Goal: Task Accomplishment & Management: Complete application form

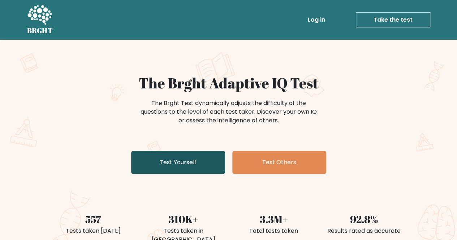
click at [172, 173] on link "Test Yourself" at bounding box center [178, 162] width 94 height 23
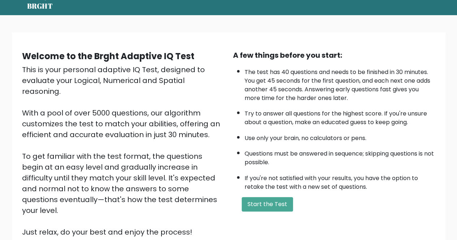
scroll to position [36, 0]
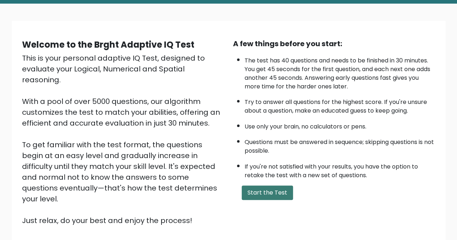
click at [266, 188] on button "Start the Test" at bounding box center [267, 193] width 51 height 14
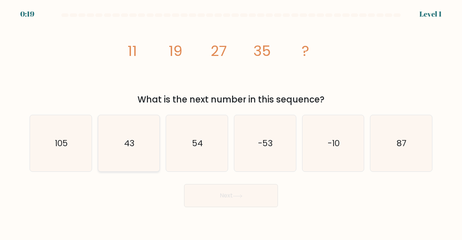
click at [109, 141] on icon "43" at bounding box center [129, 143] width 57 height 57
click at [231, 122] on input "b. 43" at bounding box center [231, 121] width 0 height 2
radio input "true"
click at [234, 198] on button "Next" at bounding box center [231, 195] width 94 height 23
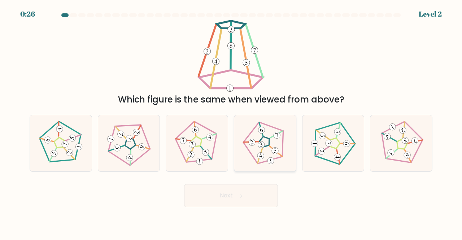
click at [279, 154] on 643 at bounding box center [275, 152] width 13 height 16
click at [232, 122] on input "d." at bounding box center [231, 121] width 0 height 2
radio input "true"
click at [249, 197] on button "Next" at bounding box center [231, 195] width 94 height 23
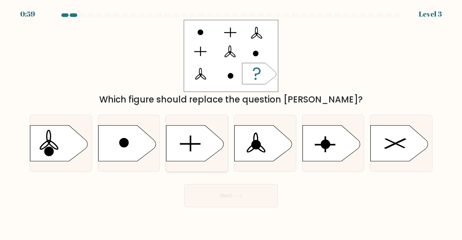
click at [210, 151] on icon at bounding box center [196, 143] width 58 height 36
click at [231, 122] on input "c." at bounding box center [231, 121] width 0 height 2
radio input "true"
click at [233, 191] on button "Next" at bounding box center [231, 195] width 94 height 23
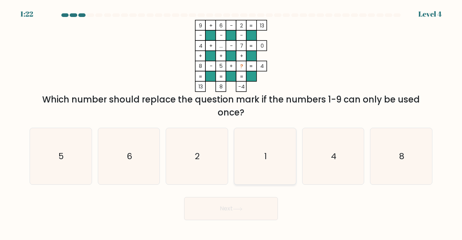
drag, startPoint x: 258, startPoint y: 158, endPoint x: 264, endPoint y: 161, distance: 6.3
click at [259, 158] on icon "1" at bounding box center [265, 156] width 57 height 57
click at [232, 122] on input "d. 1" at bounding box center [231, 121] width 0 height 2
radio input "true"
click at [229, 203] on button "Next" at bounding box center [231, 208] width 94 height 23
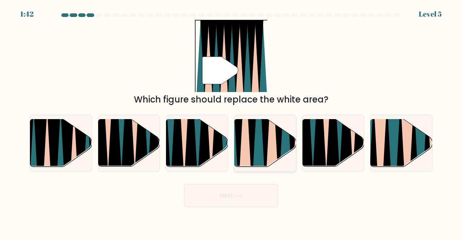
click at [243, 146] on icon at bounding box center [244, 118] width 13 height 123
click at [232, 122] on input "d." at bounding box center [231, 121] width 0 height 2
radio input "true"
click at [216, 200] on button "Next" at bounding box center [231, 195] width 94 height 23
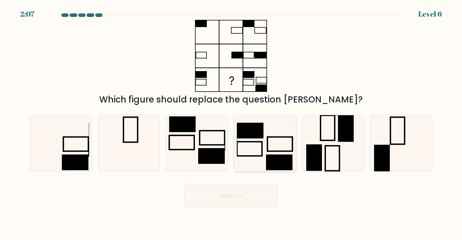
click at [264, 156] on icon at bounding box center [265, 143] width 57 height 57
click at [232, 122] on input "d." at bounding box center [231, 121] width 0 height 2
radio input "true"
click at [242, 188] on button "Next" at bounding box center [231, 195] width 94 height 23
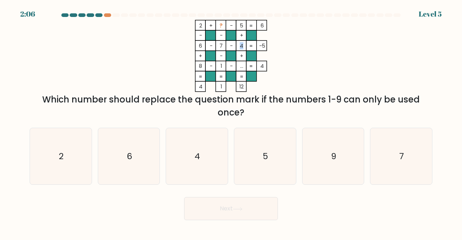
click at [240, 43] on tspan "4" at bounding box center [242, 45] width 4 height 7
click at [241, 69] on tspan "..." at bounding box center [241, 65] width 3 height 7
click at [224, 28] on rect at bounding box center [221, 25] width 10 height 10
click at [222, 24] on tspan "?" at bounding box center [221, 25] width 3 height 7
click at [353, 169] on icon "9" at bounding box center [333, 156] width 57 height 57
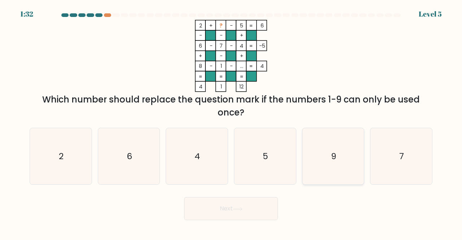
click at [232, 122] on input "e. 9" at bounding box center [231, 121] width 0 height 2
radio input "true"
click at [263, 212] on button "Next" at bounding box center [231, 208] width 94 height 23
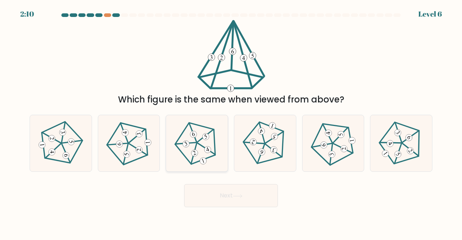
click at [204, 159] on 634 at bounding box center [203, 161] width 9 height 9
click at [231, 122] on input "c." at bounding box center [231, 121] width 0 height 2
radio input "true"
click at [215, 192] on button "Next" at bounding box center [231, 195] width 94 height 23
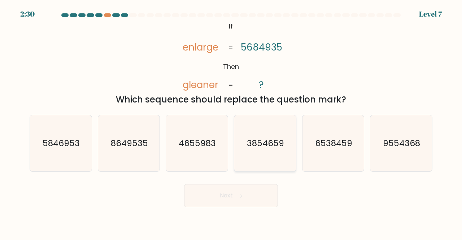
click at [260, 139] on text "3854659" at bounding box center [265, 143] width 37 height 12
click at [232, 122] on input "d. 3854659" at bounding box center [231, 121] width 0 height 2
radio input "true"
click at [230, 193] on button "Next" at bounding box center [231, 195] width 94 height 23
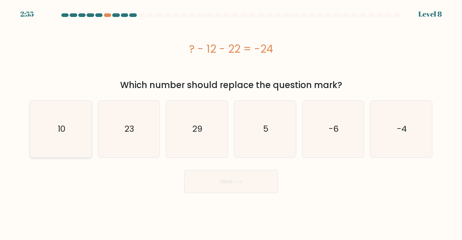
click at [76, 142] on icon "10" at bounding box center [61, 129] width 57 height 57
click at [231, 122] on input "a. 10" at bounding box center [231, 121] width 0 height 2
radio input "true"
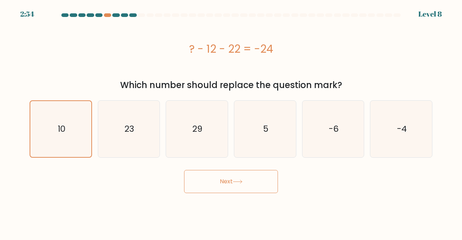
click at [211, 183] on button "Next" at bounding box center [231, 181] width 94 height 23
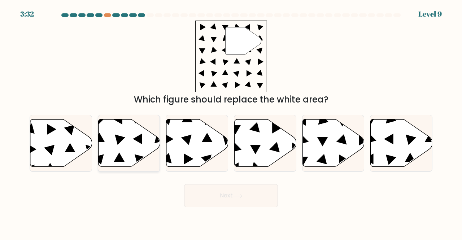
click at [112, 141] on icon at bounding box center [129, 143] width 62 height 47
click at [231, 122] on input "b." at bounding box center [231, 121] width 0 height 2
radio input "true"
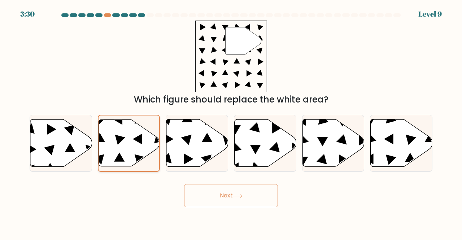
click at [130, 159] on icon at bounding box center [129, 143] width 61 height 47
click at [231, 122] on input "b." at bounding box center [231, 121] width 0 height 2
click at [390, 145] on icon at bounding box center [402, 143] width 62 height 47
click at [232, 122] on input "f." at bounding box center [231, 121] width 0 height 2
radio input "true"
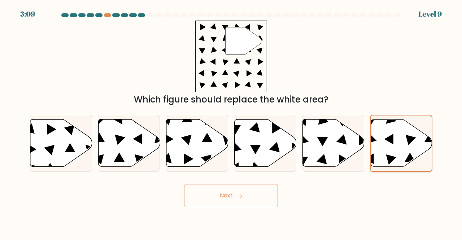
click at [390, 145] on icon at bounding box center [401, 143] width 61 height 47
click at [232, 122] on input "f." at bounding box center [231, 121] width 0 height 2
click at [231, 200] on button "Next" at bounding box center [231, 195] width 94 height 23
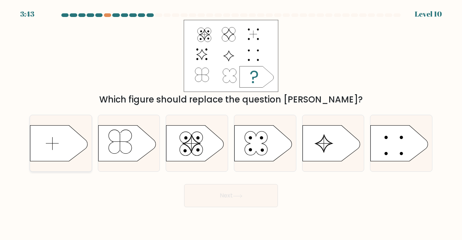
drag, startPoint x: 58, startPoint y: 155, endPoint x: 68, endPoint y: 163, distance: 12.9
click at [62, 159] on icon at bounding box center [59, 143] width 58 height 36
click at [231, 122] on input "a." at bounding box center [231, 121] width 0 height 2
radio input "true"
click at [207, 195] on button "Next" at bounding box center [231, 195] width 94 height 23
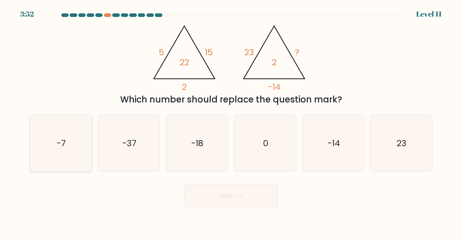
click at [51, 159] on icon "-7" at bounding box center [61, 143] width 57 height 57
click at [231, 122] on input "a. -7" at bounding box center [231, 121] width 0 height 2
radio input "true"
click at [237, 194] on icon at bounding box center [238, 196] width 10 height 4
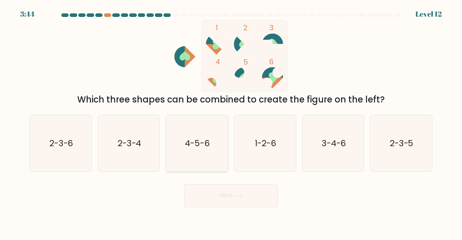
drag, startPoint x: 213, startPoint y: 164, endPoint x: 216, endPoint y: 169, distance: 6.5
click at [216, 164] on icon "4-5-6" at bounding box center [197, 143] width 57 height 57
click at [231, 122] on input "c. 4-5-6" at bounding box center [231, 121] width 0 height 2
radio input "true"
click at [224, 212] on body "3:44 Level 12" at bounding box center [231, 120] width 462 height 240
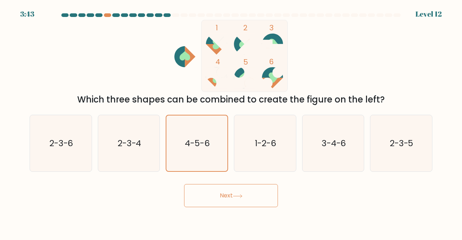
click at [228, 198] on button "Next" at bounding box center [231, 195] width 94 height 23
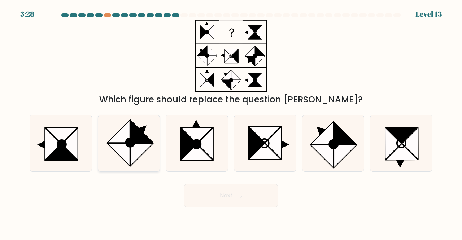
click at [136, 133] on icon at bounding box center [142, 131] width 23 height 23
click at [231, 122] on input "b." at bounding box center [231, 121] width 0 height 2
radio input "true"
click at [235, 200] on button "Next" at bounding box center [231, 195] width 94 height 23
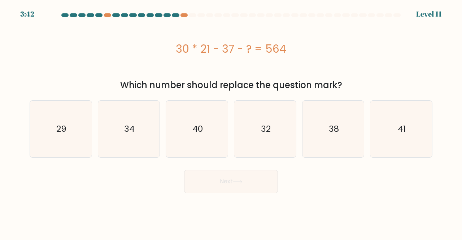
click at [420, 69] on div "30 * 21 - 37 - ? = 564" at bounding box center [231, 49] width 403 height 58
click at [72, 137] on icon "29" at bounding box center [61, 129] width 57 height 57
click at [231, 122] on input "a. 29" at bounding box center [231, 121] width 0 height 2
radio input "true"
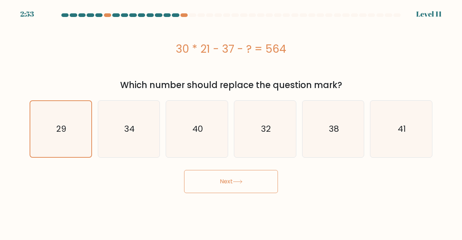
click at [196, 185] on button "Next" at bounding box center [231, 181] width 94 height 23
click at [203, 179] on button "Next" at bounding box center [231, 181] width 94 height 23
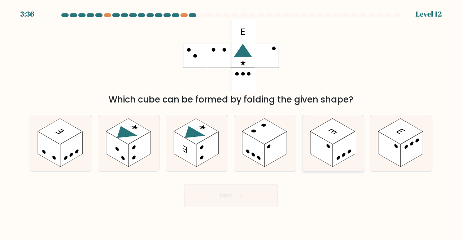
drag, startPoint x: 204, startPoint y: 38, endPoint x: 325, endPoint y: 144, distance: 161.0
drag, startPoint x: 325, startPoint y: 144, endPoint x: 111, endPoint y: 77, distance: 224.1
click at [111, 77] on div "Which cube can be formed by folding the given shape?" at bounding box center [231, 63] width 412 height 86
click at [208, 161] on icon at bounding box center [197, 143] width 62 height 57
click at [231, 122] on input "c." at bounding box center [231, 121] width 0 height 2
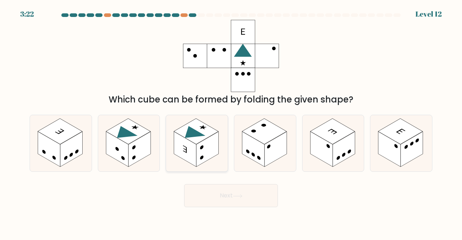
radio input "true"
click at [215, 200] on button "Next" at bounding box center [231, 195] width 94 height 23
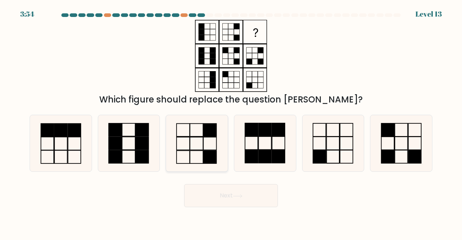
click at [208, 149] on icon at bounding box center [197, 143] width 57 height 57
click at [231, 122] on input "c." at bounding box center [231, 121] width 0 height 2
radio input "true"
click at [238, 185] on button "Next" at bounding box center [231, 195] width 94 height 23
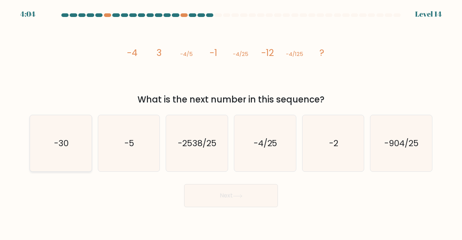
click at [57, 151] on icon "-30" at bounding box center [61, 143] width 57 height 57
click at [231, 122] on input "a. -30" at bounding box center [231, 121] width 0 height 2
radio input "true"
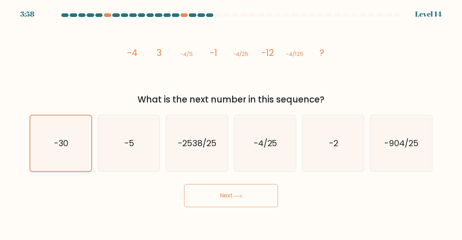
click at [54, 157] on icon "-30" at bounding box center [61, 144] width 56 height 56
click at [231, 122] on input "a. -30" at bounding box center [231, 121] width 0 height 2
click at [251, 203] on button "Next" at bounding box center [231, 195] width 94 height 23
click at [217, 190] on button "Next" at bounding box center [231, 195] width 94 height 23
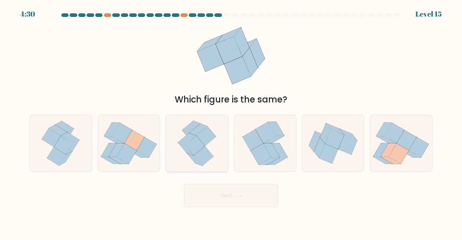
click at [188, 145] on icon at bounding box center [195, 146] width 20 height 20
click at [231, 122] on input "c." at bounding box center [231, 121] width 0 height 2
radio input "true"
click at [224, 195] on button "Next" at bounding box center [231, 195] width 94 height 23
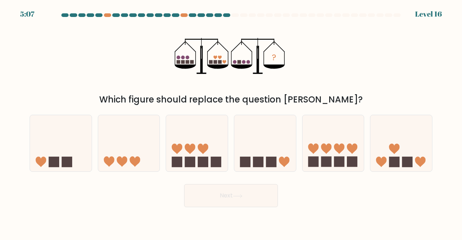
drag, startPoint x: 135, startPoint y: 115, endPoint x: 133, endPoint y: 110, distance: 5.8
click at [133, 110] on div "a. b. c." at bounding box center [231, 140] width 409 height 63
click at [137, 143] on icon at bounding box center [129, 143] width 62 height 51
click at [231, 122] on input "b." at bounding box center [231, 121] width 0 height 2
radio input "true"
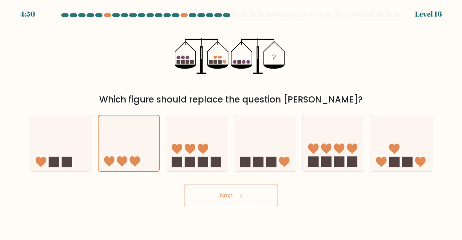
click at [269, 198] on button "Next" at bounding box center [231, 195] width 94 height 23
click at [220, 191] on button "Next" at bounding box center [231, 195] width 94 height 23
